Goal: Task Accomplishment & Management: Manage account settings

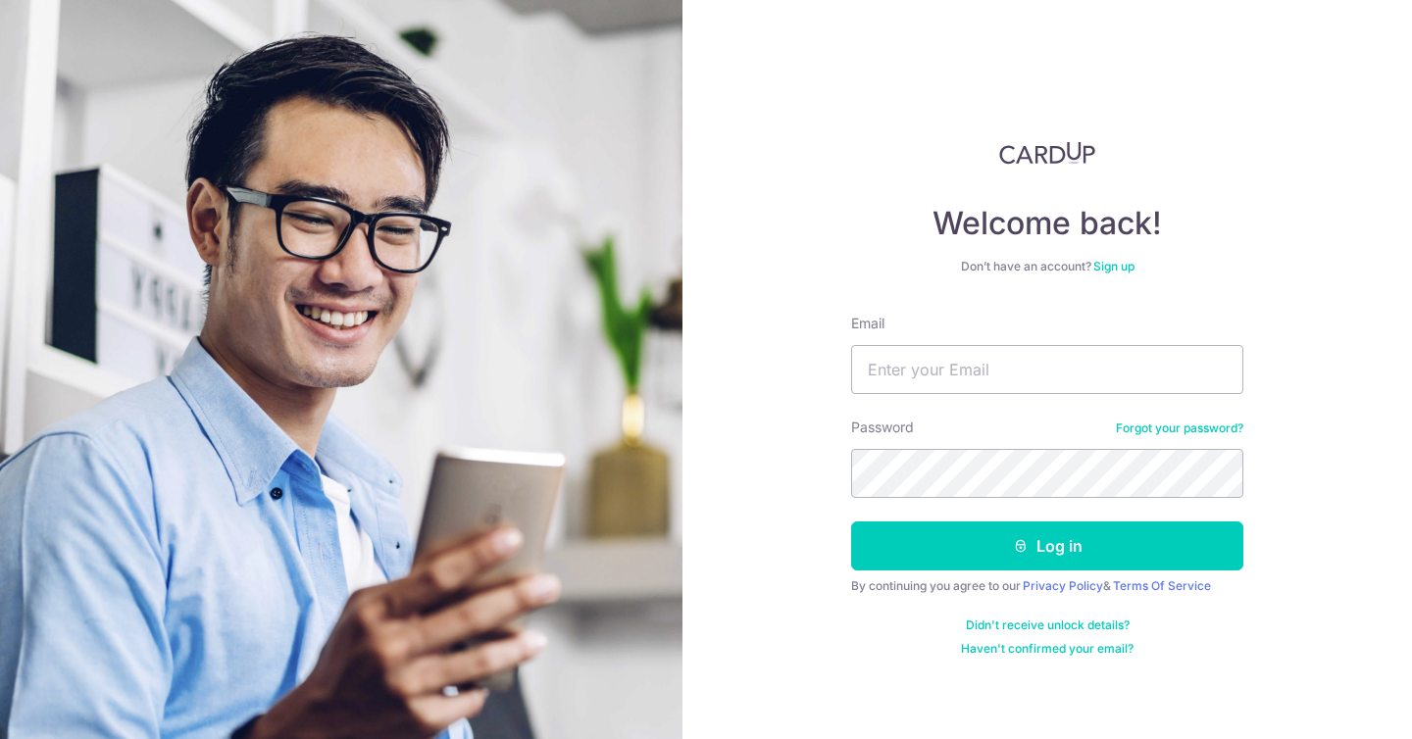
click at [936, 406] on form "Email Password Forgot your password? Log in By continuing you agree to our Priv…" at bounding box center [1047, 485] width 392 height 343
click at [910, 386] on input "Email" at bounding box center [1047, 369] width 392 height 49
type input "[EMAIL_ADDRESS][DOMAIN_NAME]"
click at [851, 522] on button "Log in" at bounding box center [1047, 546] width 392 height 49
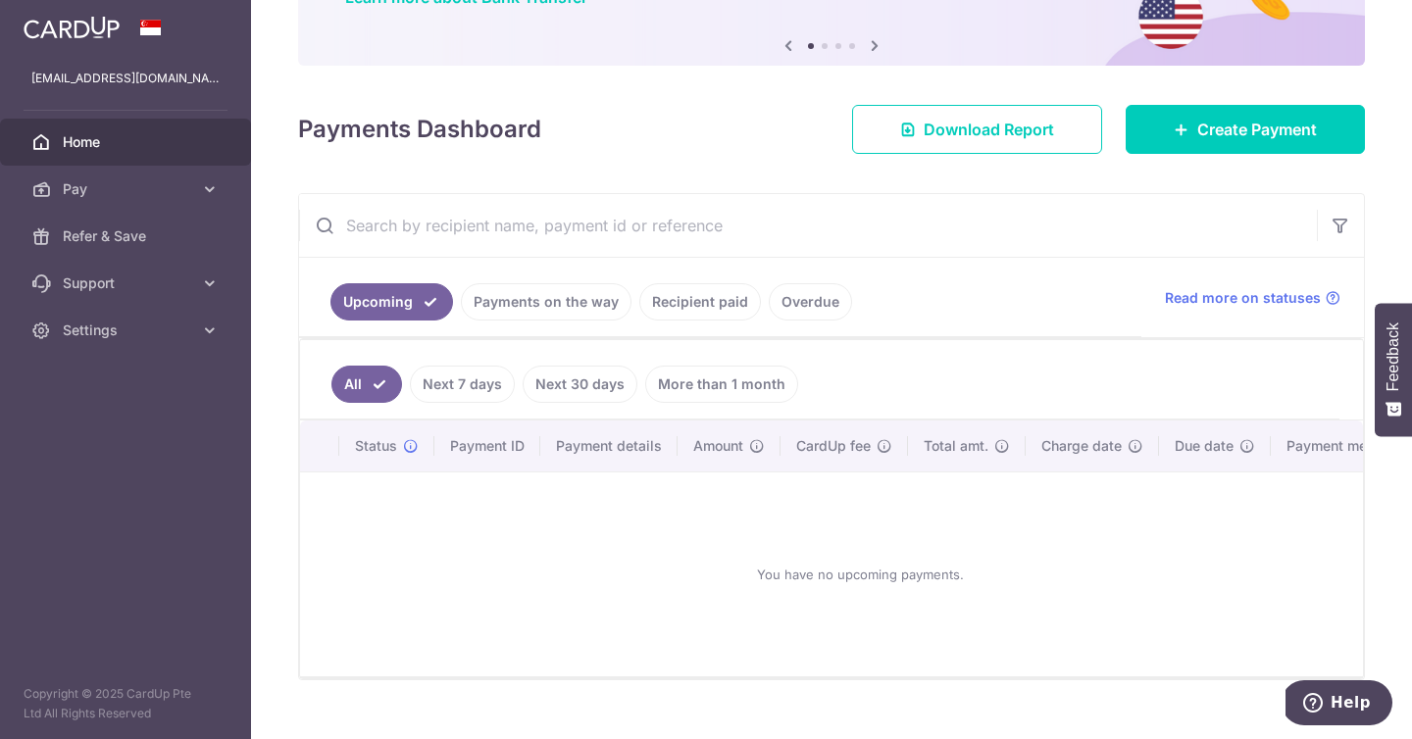
click at [474, 393] on link "Next 7 days" at bounding box center [462, 384] width 105 height 37
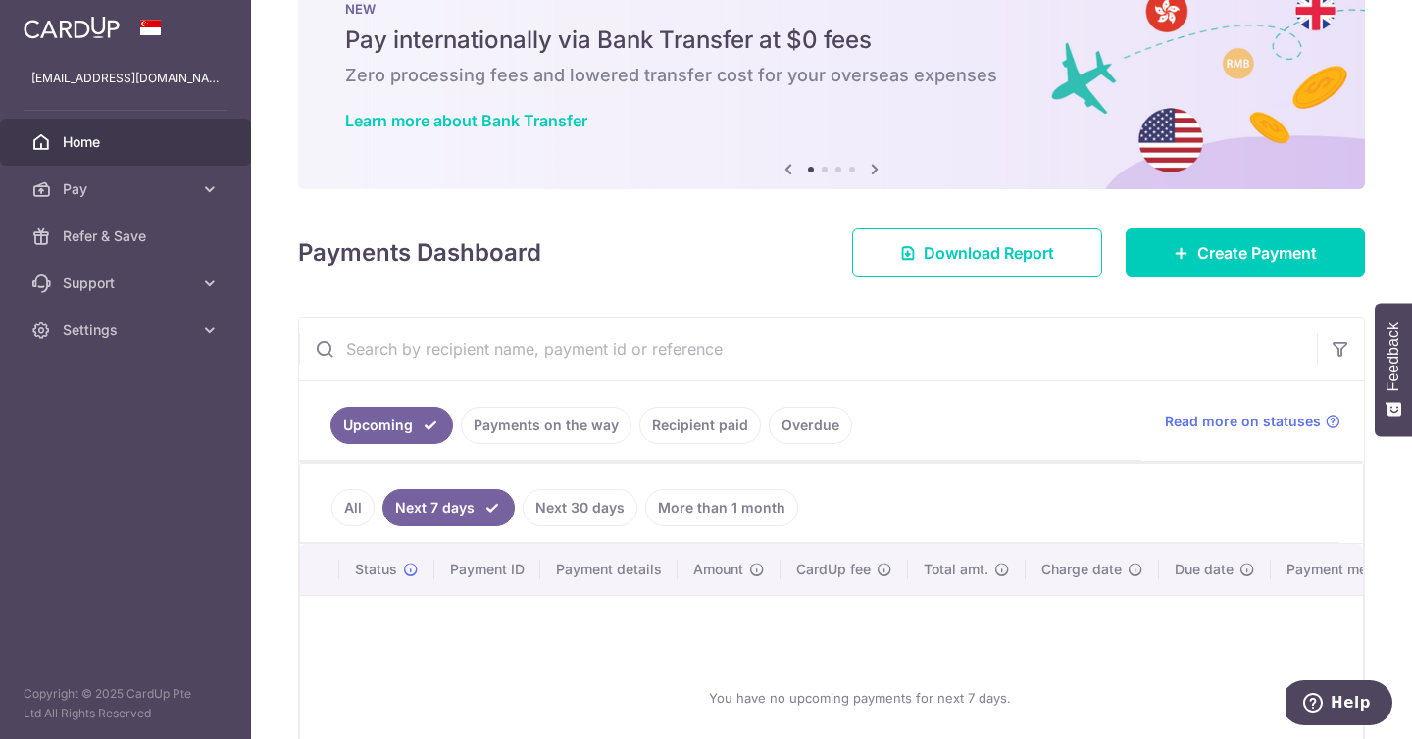
scroll to position [185, 0]
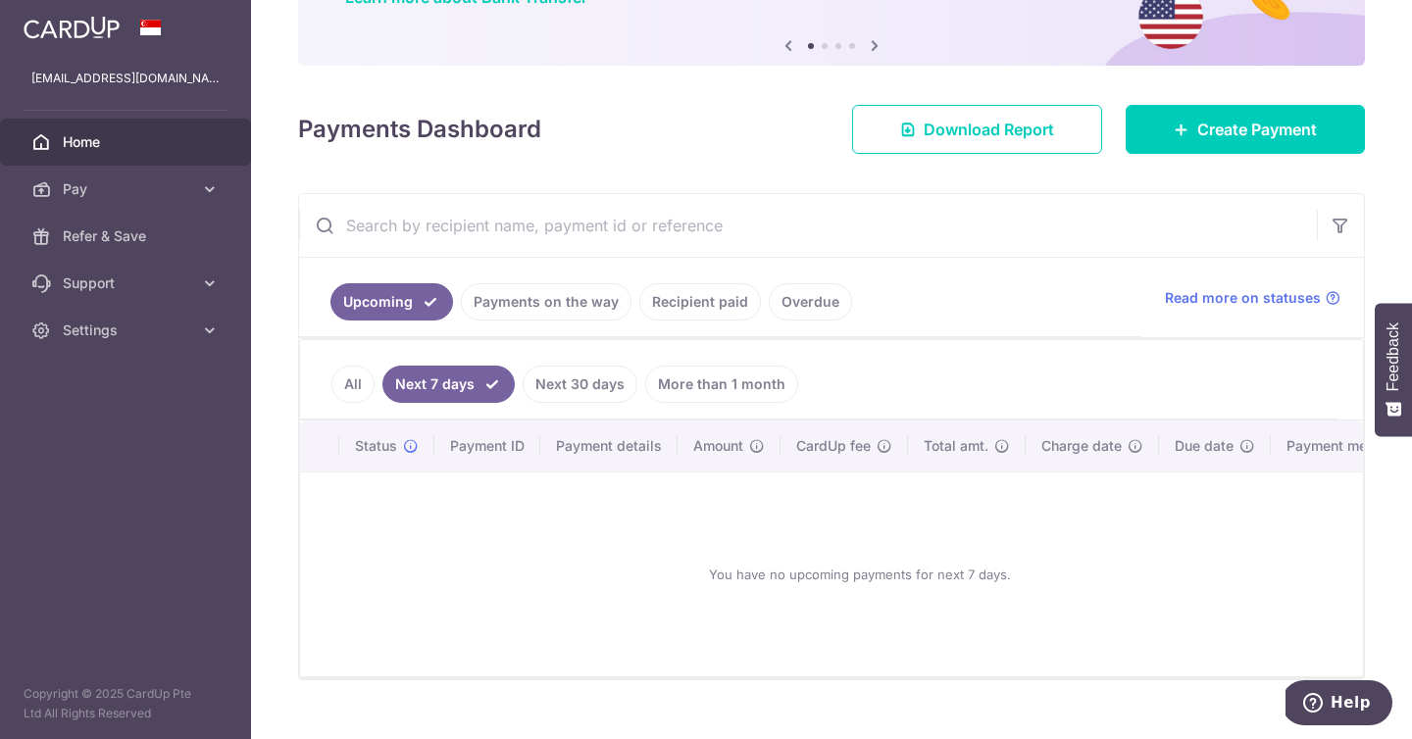
click at [562, 321] on ul "Upcoming Payments on the way Recipient paid Overdue" at bounding box center [720, 297] width 842 height 79
click at [556, 308] on link "Payments on the way" at bounding box center [546, 301] width 171 height 37
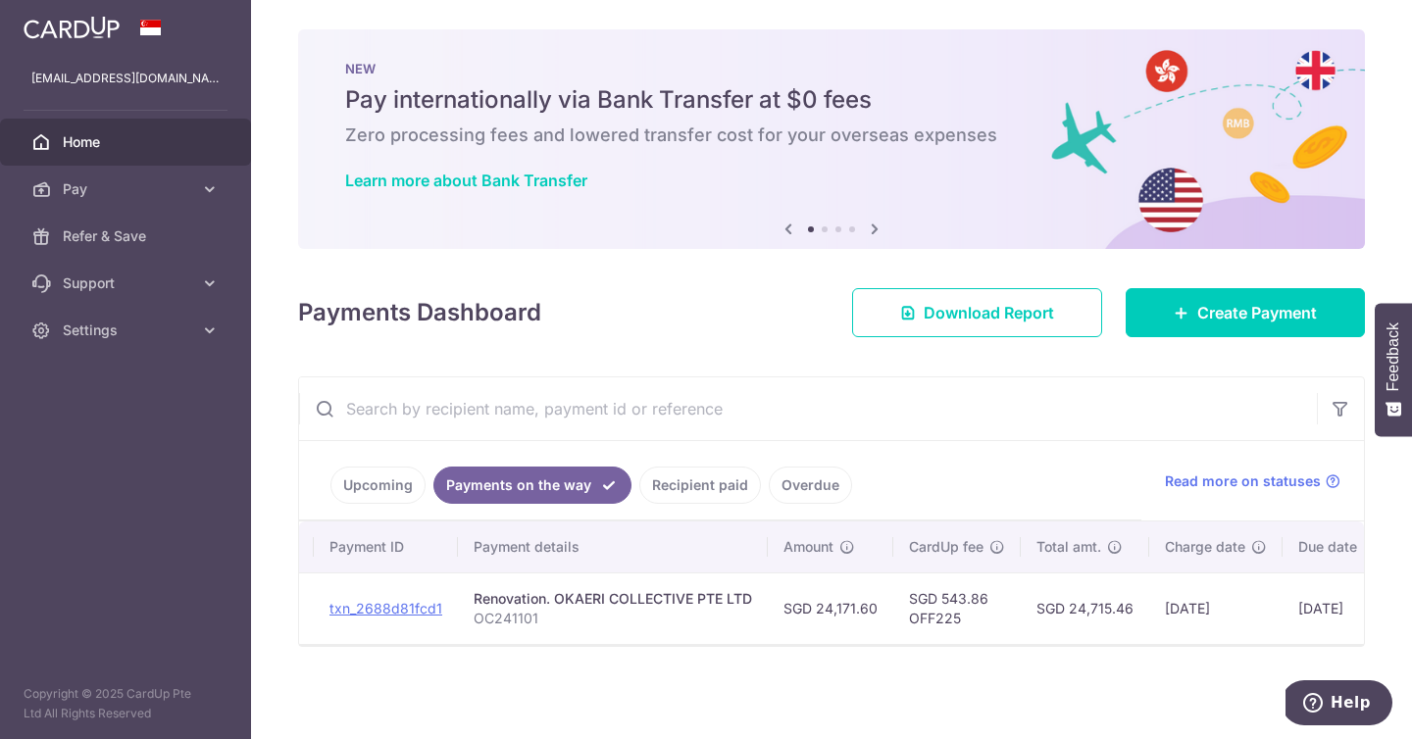
scroll to position [0, 376]
